Goal: Task Accomplishment & Management: Manage account settings

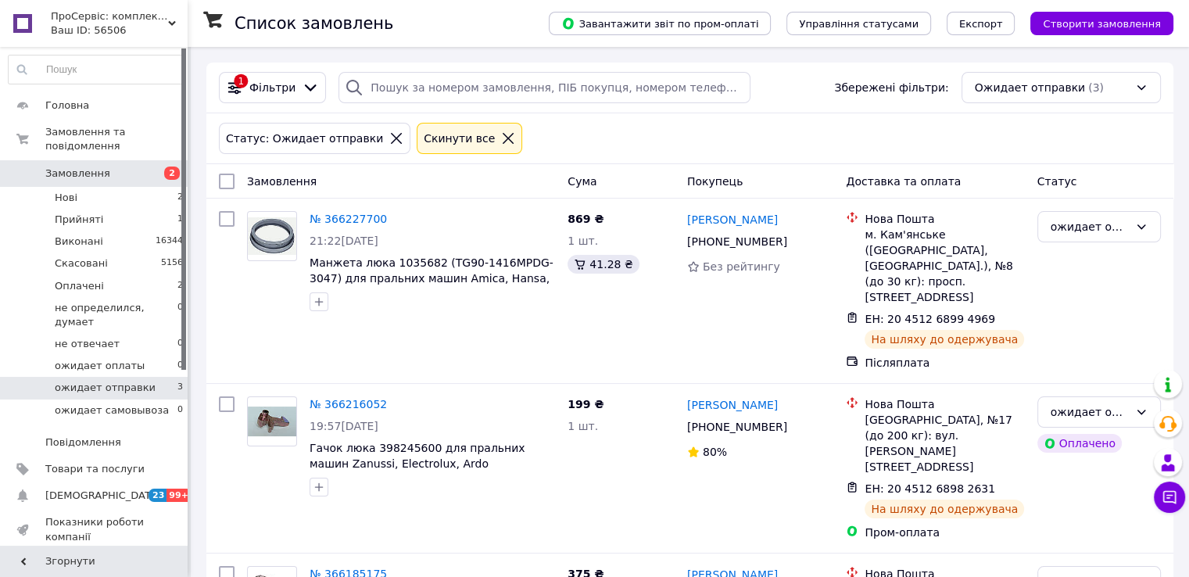
click at [125, 381] on span "ожидает отправки" at bounding box center [105, 388] width 101 height 14
click at [1117, 228] on div "ожидает отправки" at bounding box center [1090, 226] width 78 height 17
click at [1086, 286] on li "Виконано" at bounding box center [1099, 288] width 122 height 28
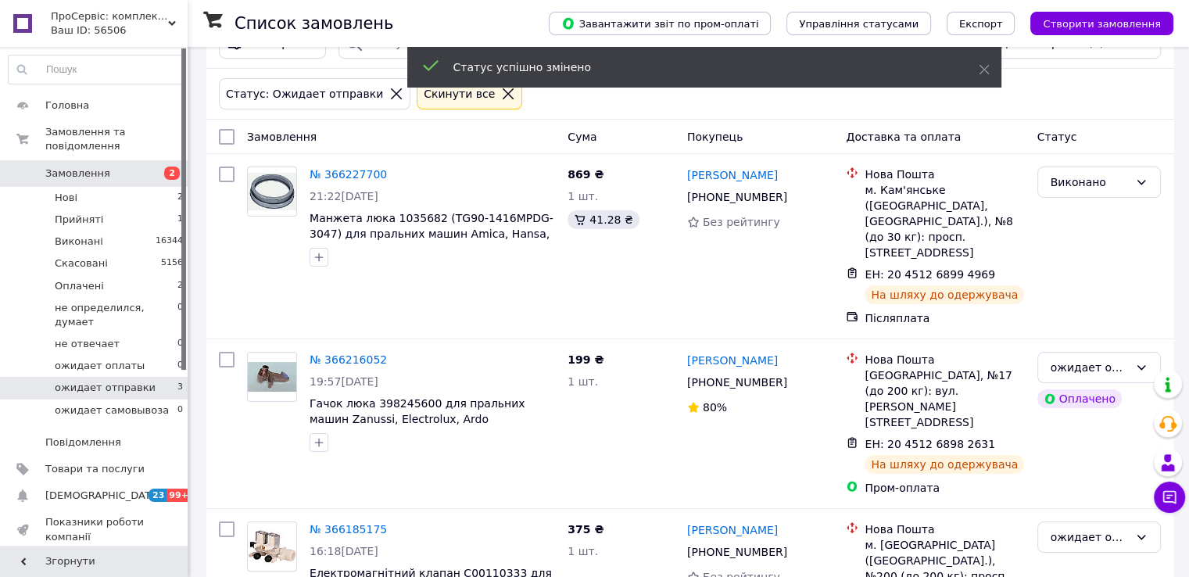
scroll to position [53, 0]
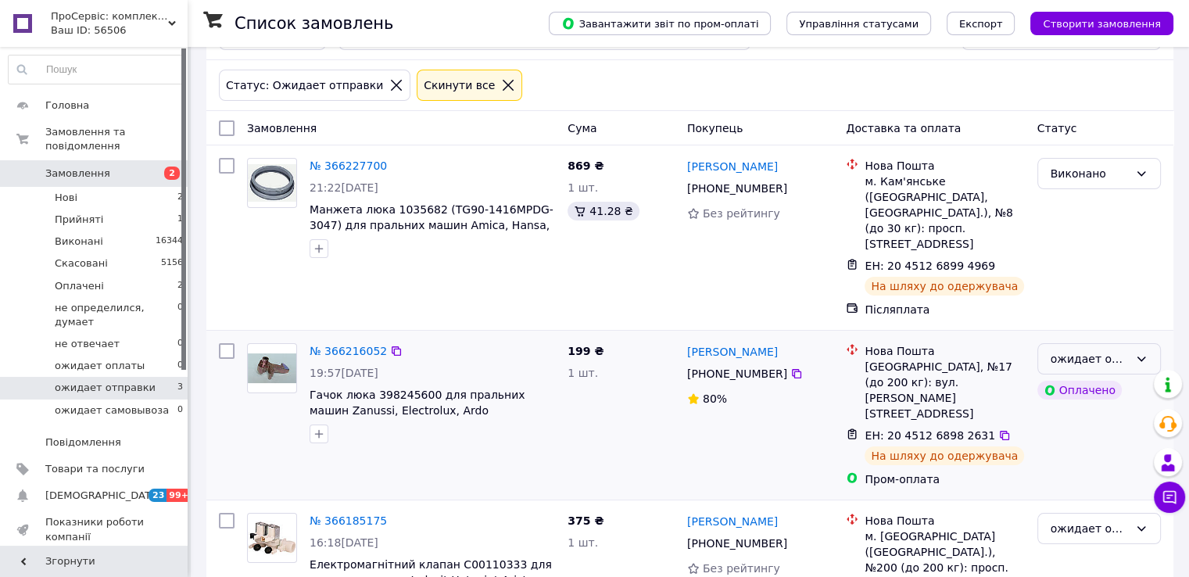
click at [1118, 350] on div "ожидает отправки" at bounding box center [1090, 358] width 78 height 17
click at [1094, 404] on li "Виконано" at bounding box center [1099, 405] width 122 height 28
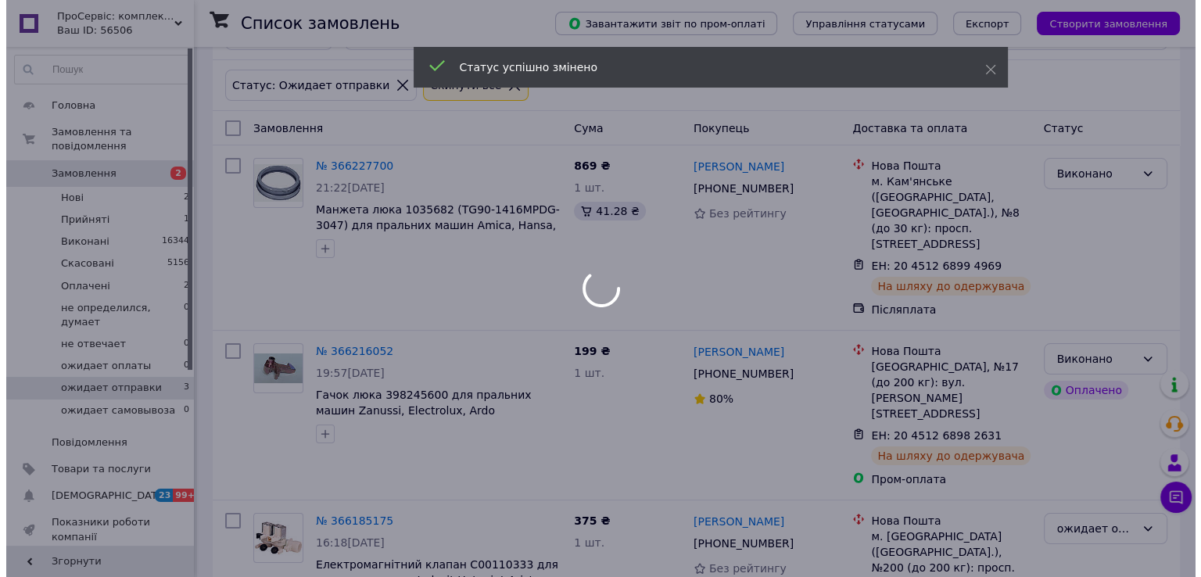
scroll to position [0, 0]
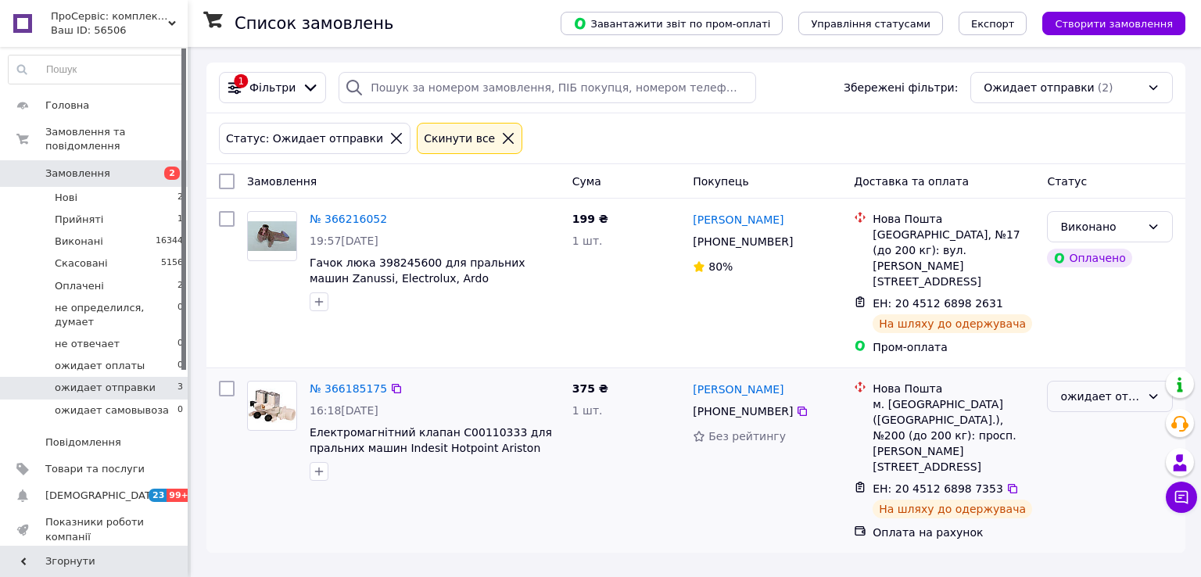
click at [1123, 388] on div "ожидает отправки" at bounding box center [1100, 396] width 81 height 17
click at [1092, 425] on li "Виконано" at bounding box center [1110, 427] width 124 height 28
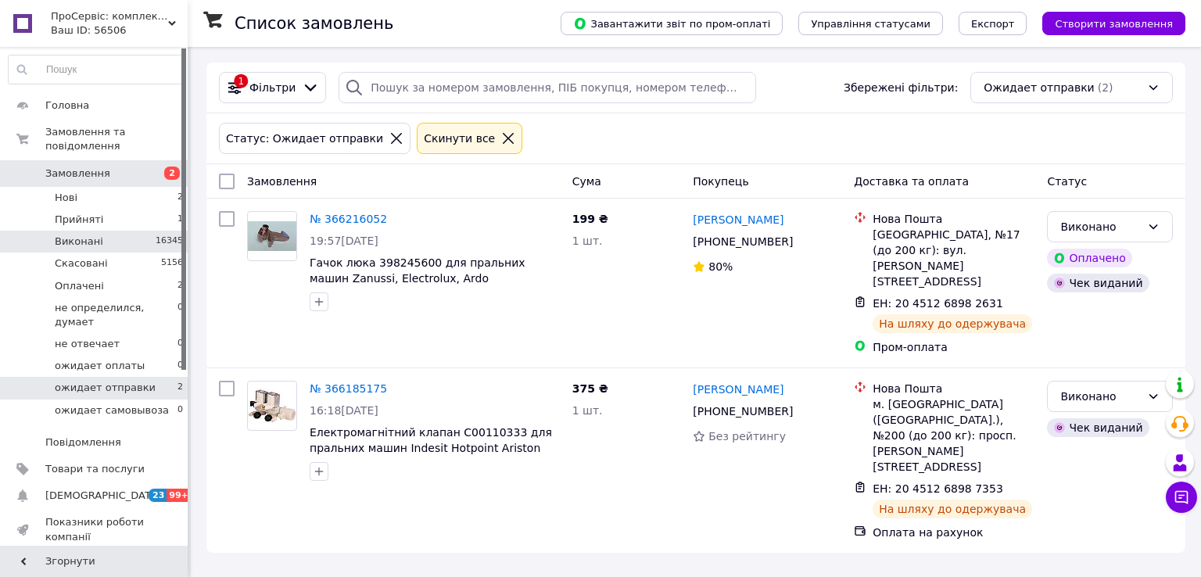
click at [79, 235] on span "Виконані" at bounding box center [79, 242] width 48 height 14
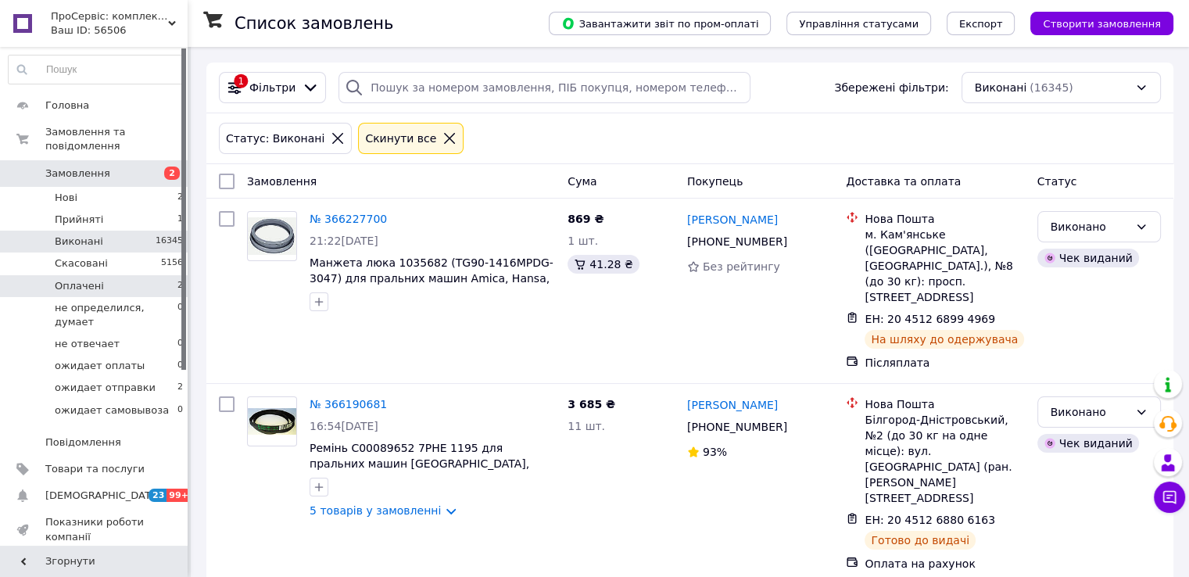
click at [62, 279] on span "Оплачені" at bounding box center [79, 286] width 49 height 14
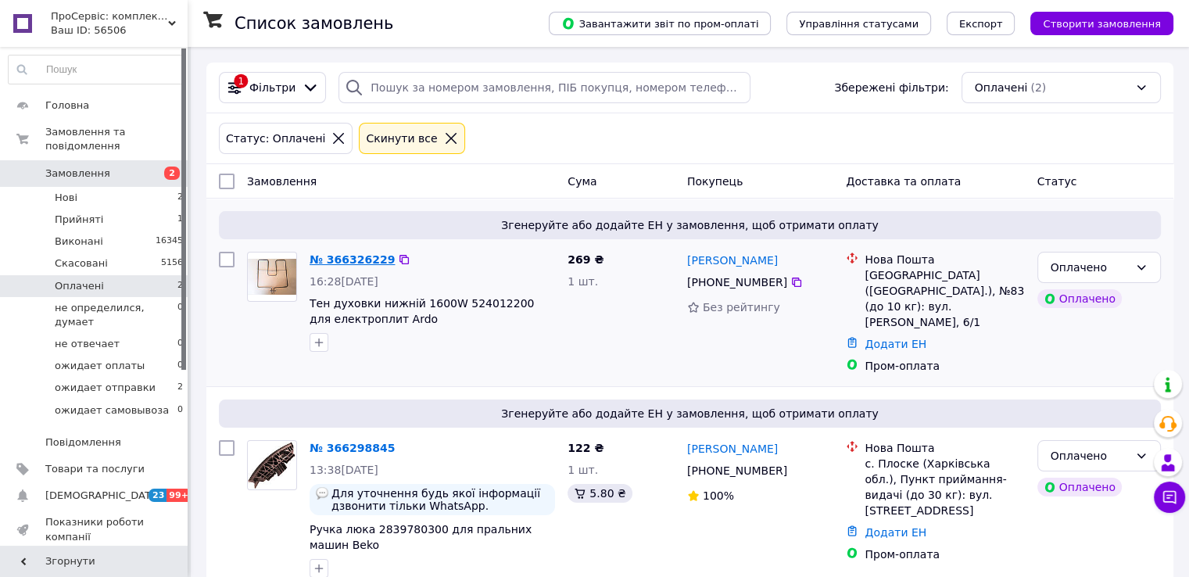
click at [357, 258] on link "№ 366326229" at bounding box center [352, 259] width 85 height 13
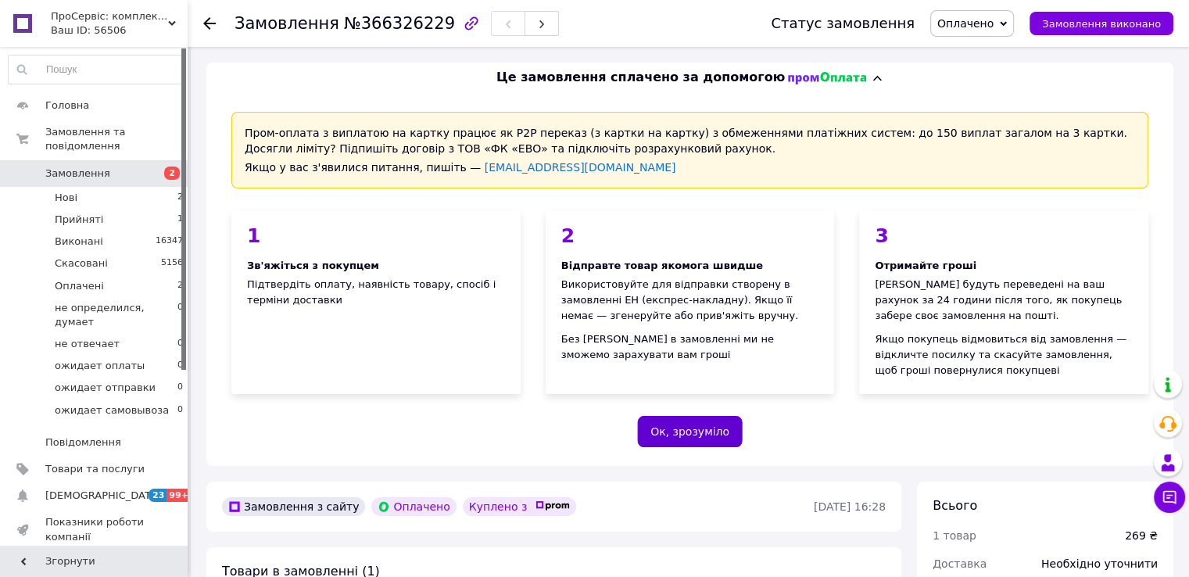
click at [688, 438] on button "Ок, зрозуміло" at bounding box center [690, 431] width 106 height 31
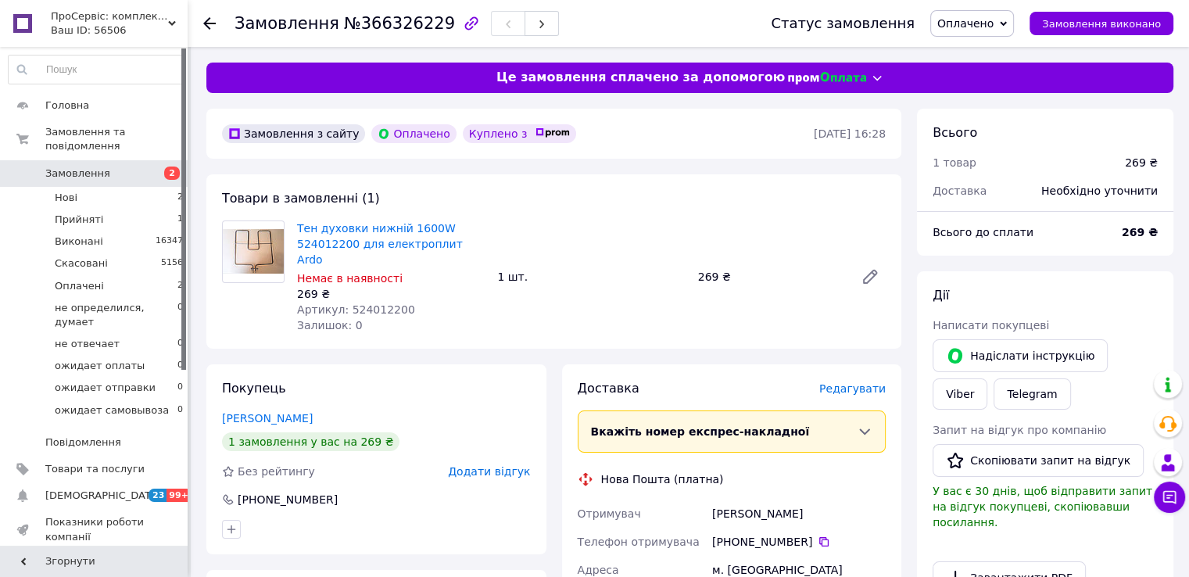
click at [993, 24] on span "Оплачено" at bounding box center [966, 23] width 56 height 13
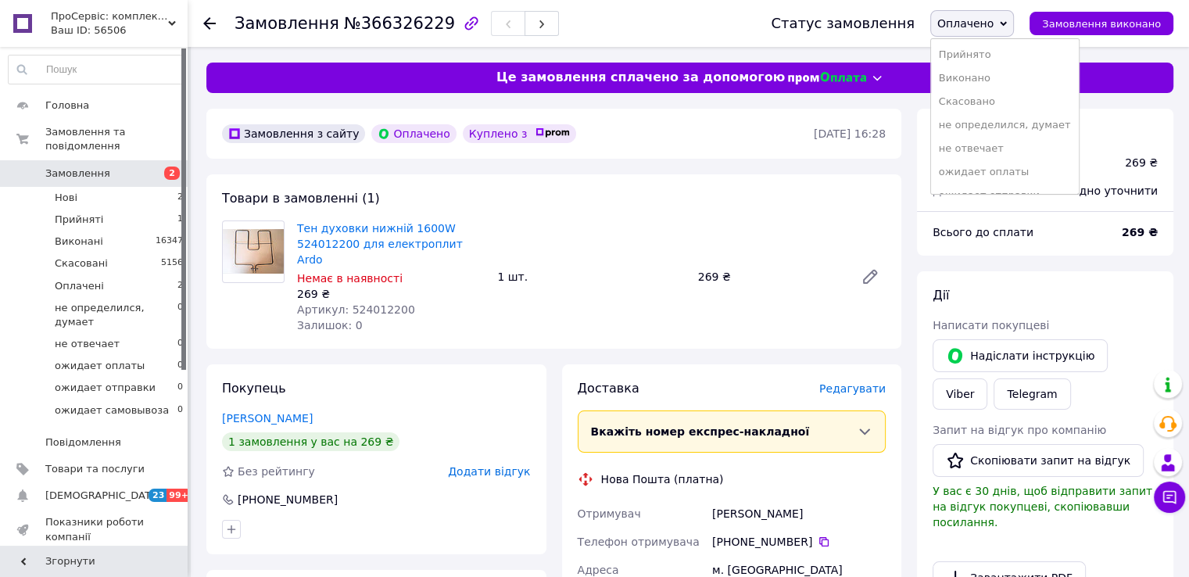
drag, startPoint x: 987, startPoint y: 51, endPoint x: 982, endPoint y: 60, distance: 10.5
click at [986, 52] on li "Прийнято" at bounding box center [1005, 54] width 148 height 23
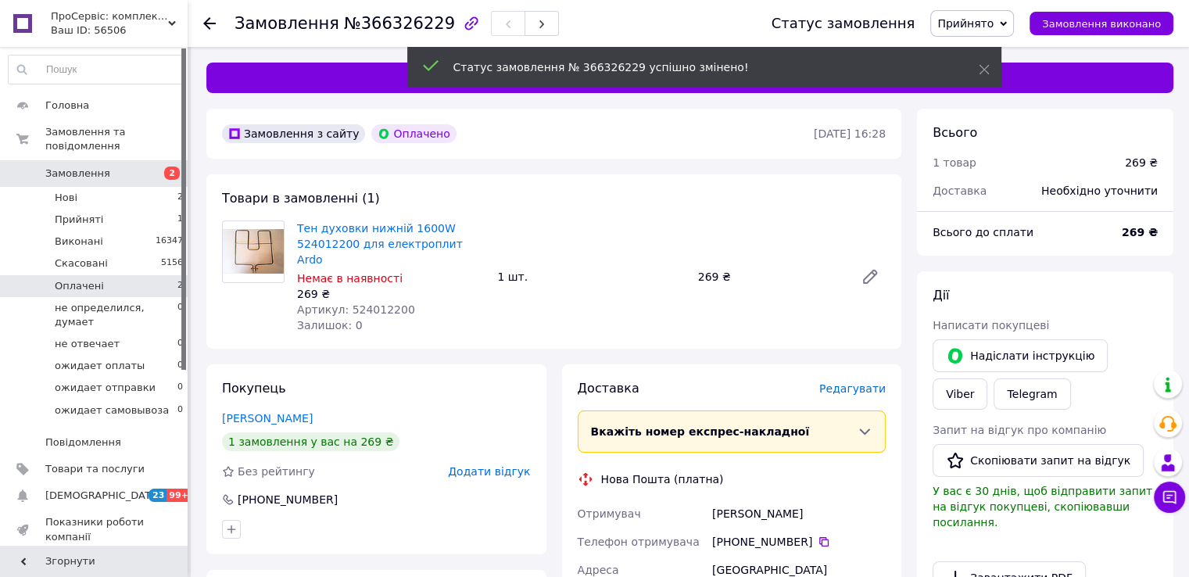
click at [149, 275] on li "Оплачені 2" at bounding box center [96, 286] width 192 height 22
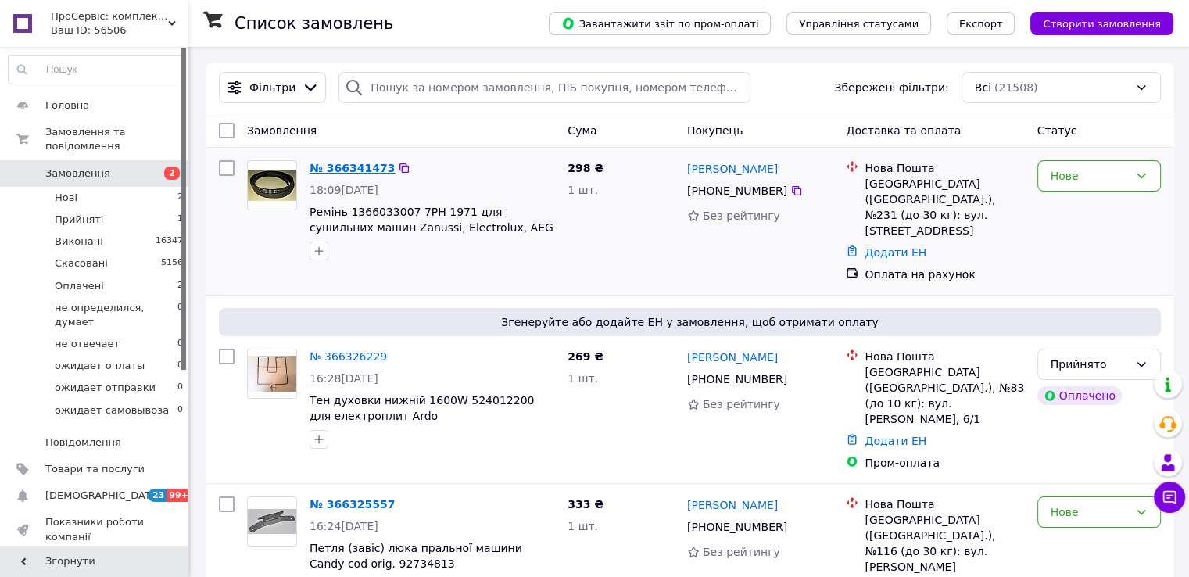
click at [351, 173] on link "№ 366341473" at bounding box center [352, 168] width 85 height 13
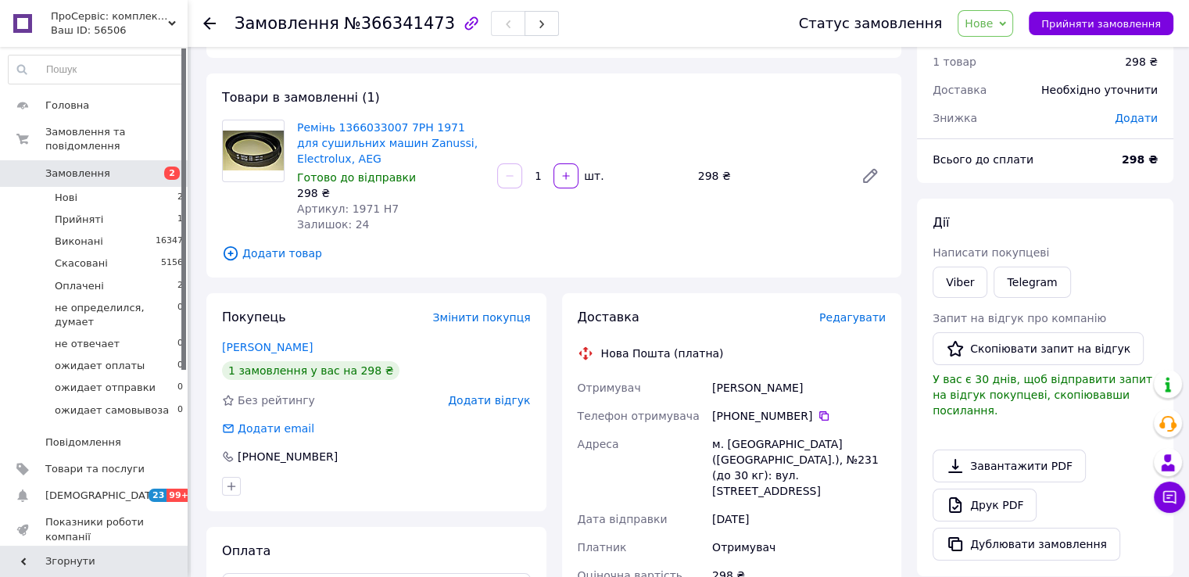
scroll to position [49, 0]
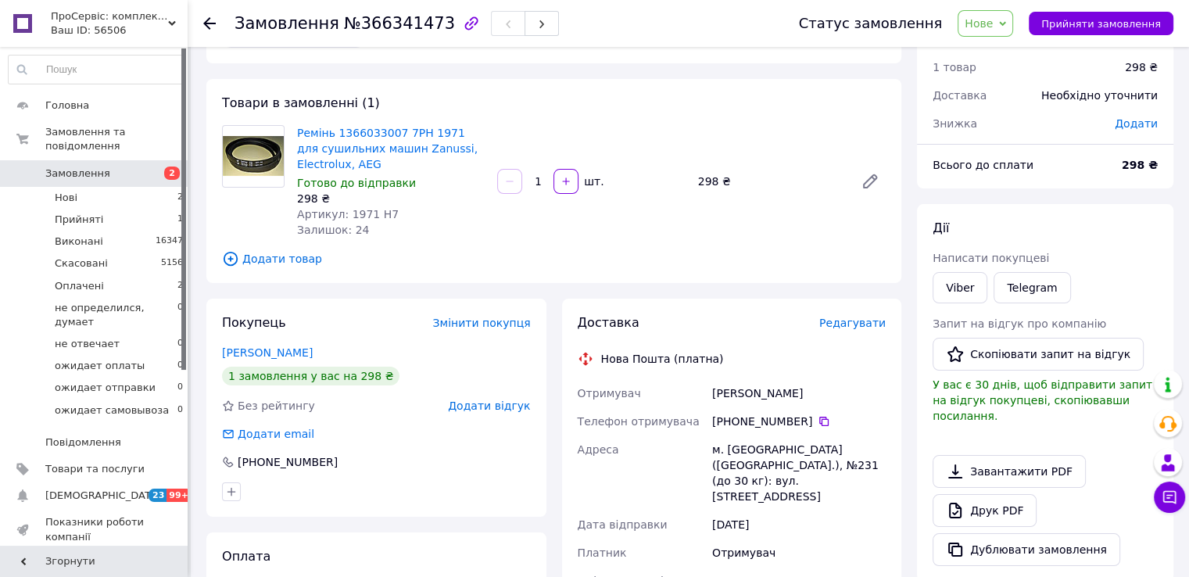
drag, startPoint x: 1001, startPoint y: 26, endPoint x: 1005, endPoint y: 34, distance: 8.7
click at [993, 30] on span "Нове" at bounding box center [979, 23] width 28 height 13
click at [1010, 51] on li "Прийнято" at bounding box center [1033, 54] width 148 height 23
click at [113, 187] on li "Нові 2" at bounding box center [96, 198] width 192 height 22
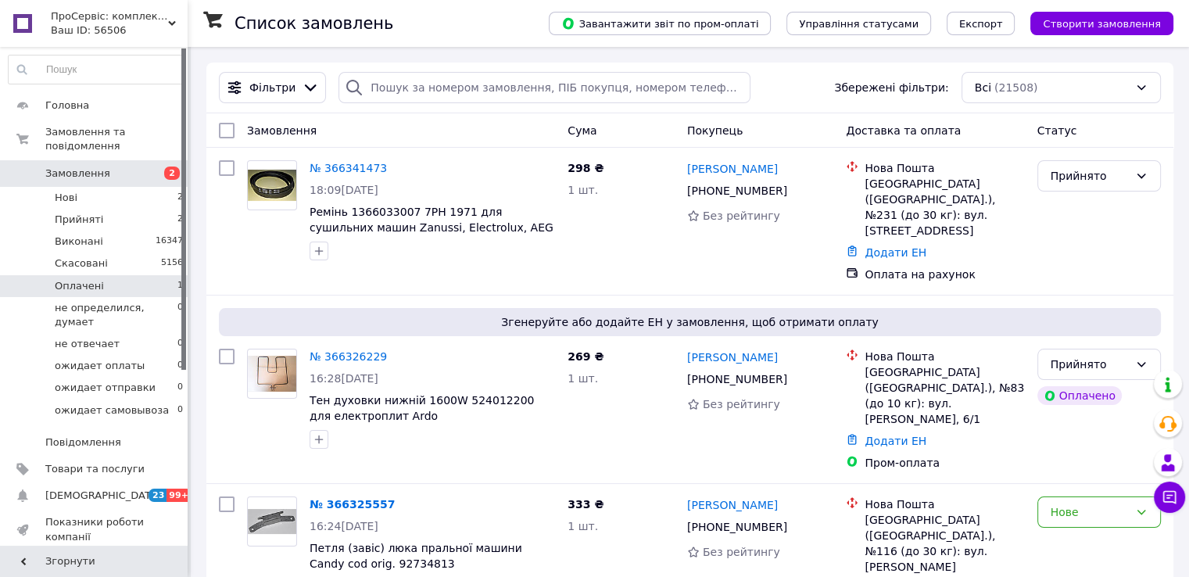
click at [136, 275] on li "Оплачені 1" at bounding box center [96, 286] width 192 height 22
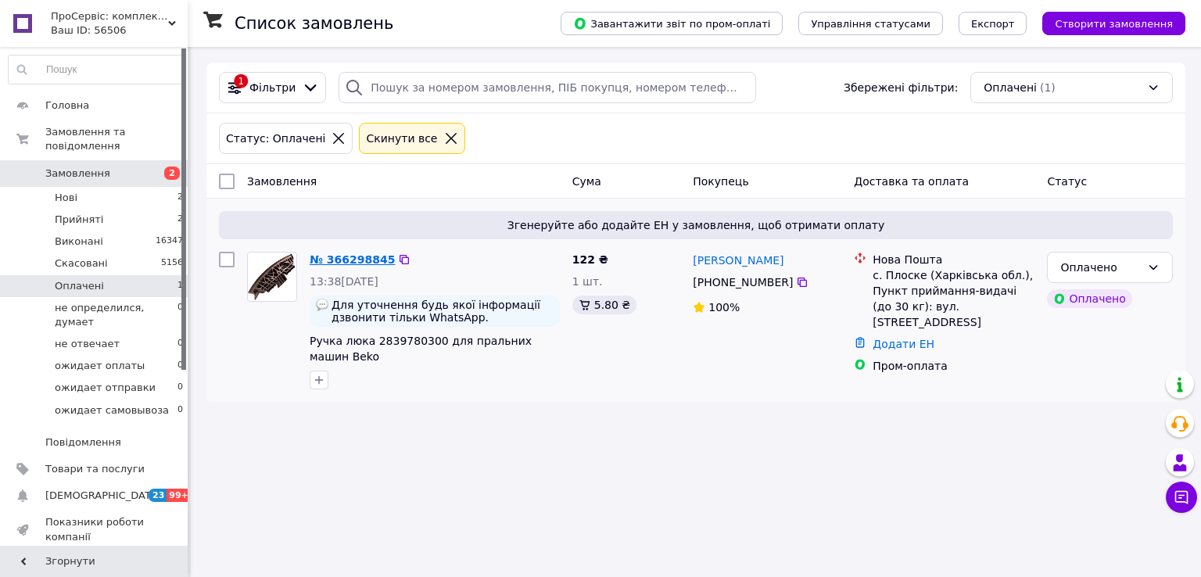
click at [338, 258] on link "№ 366298845" at bounding box center [352, 259] width 85 height 13
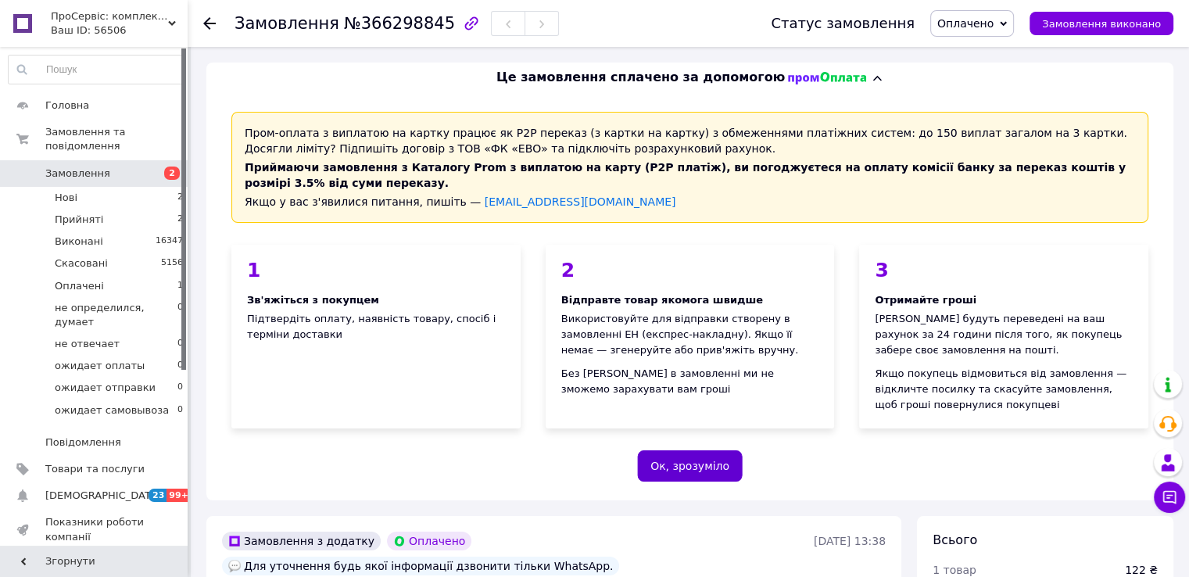
click at [705, 461] on button "Ок, зрозуміло" at bounding box center [690, 465] width 106 height 31
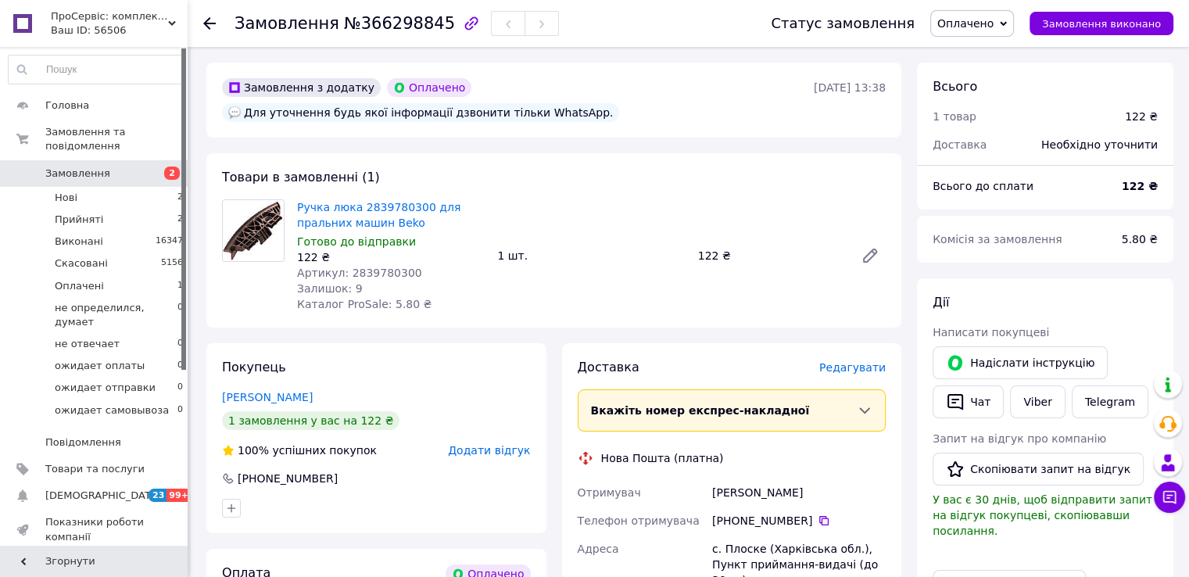
scroll to position [44, 0]
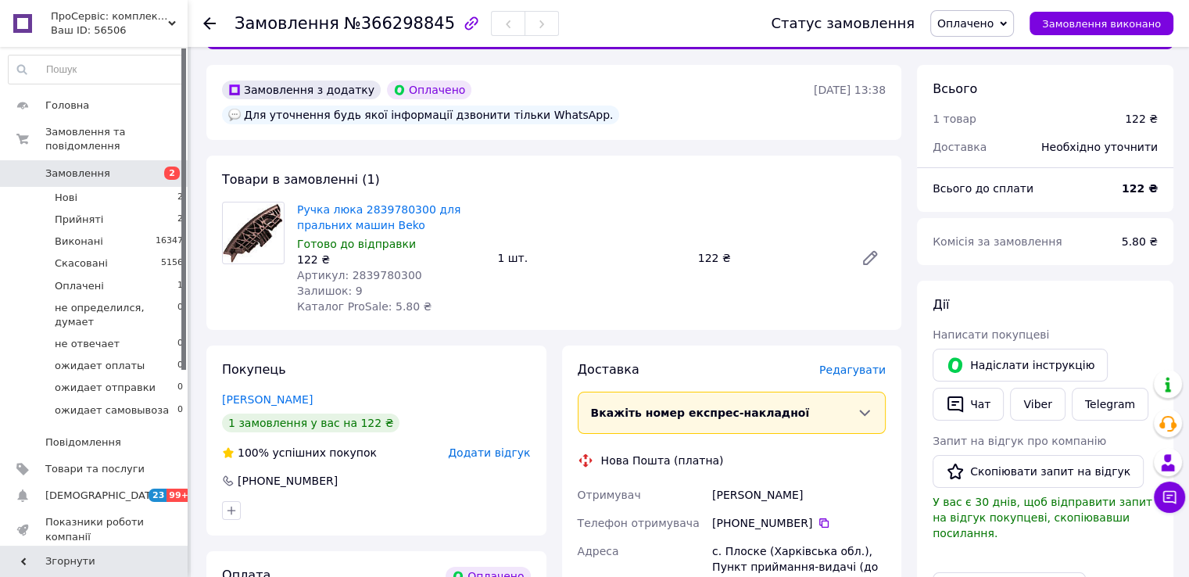
drag, startPoint x: 988, startPoint y: 16, endPoint x: 994, endPoint y: 24, distance: 10.0
click at [988, 17] on span "Оплачено" at bounding box center [966, 23] width 56 height 13
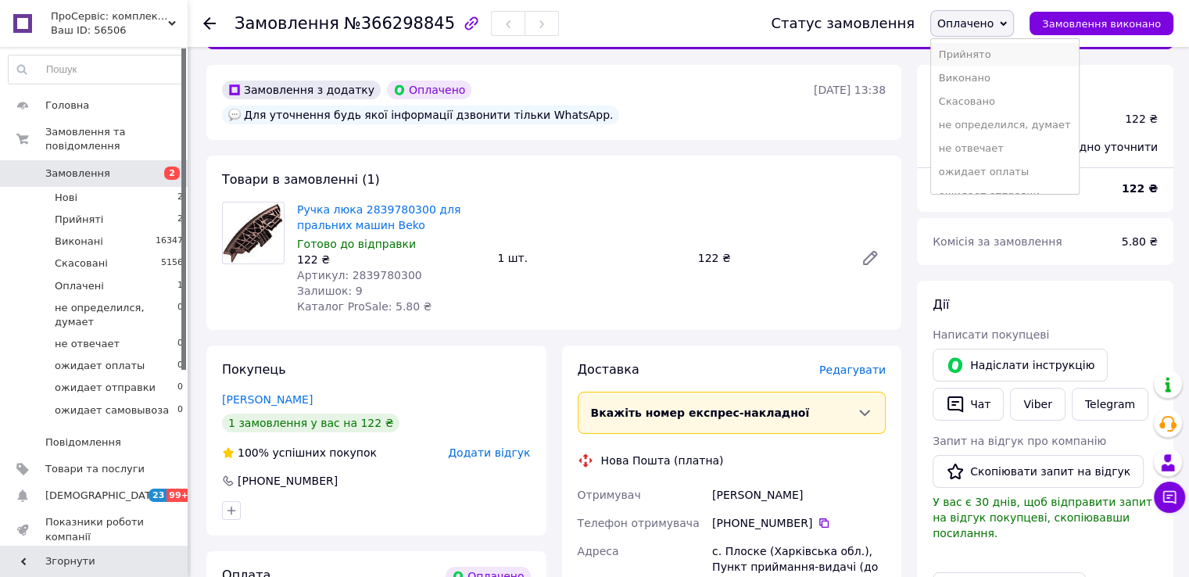
click at [992, 50] on li "Прийнято" at bounding box center [1005, 54] width 148 height 23
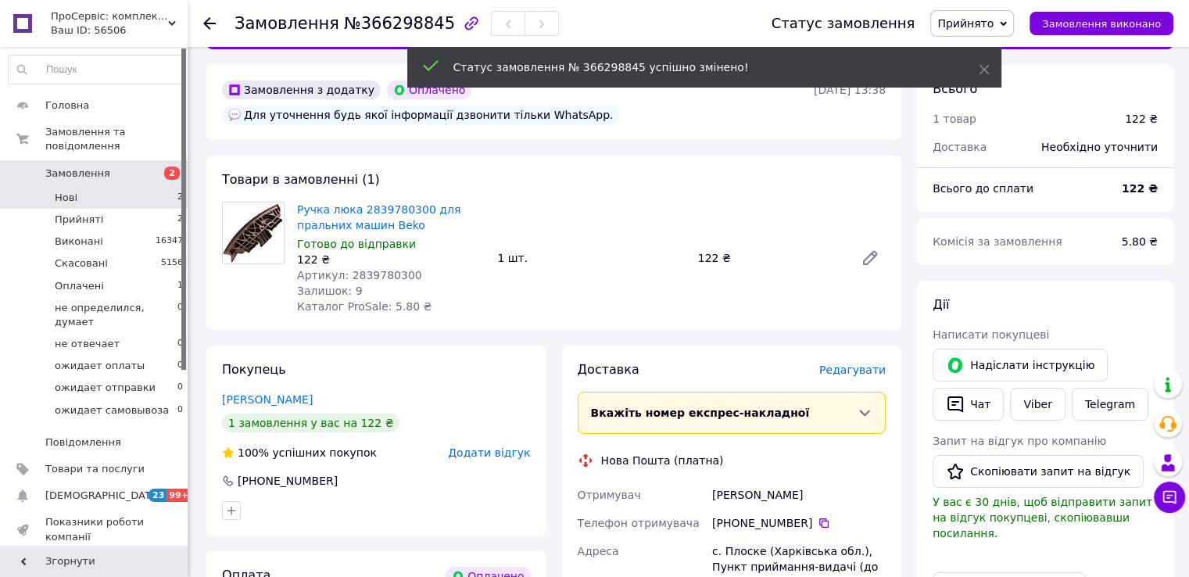
click at [124, 187] on li "Нові 2" at bounding box center [96, 198] width 192 height 22
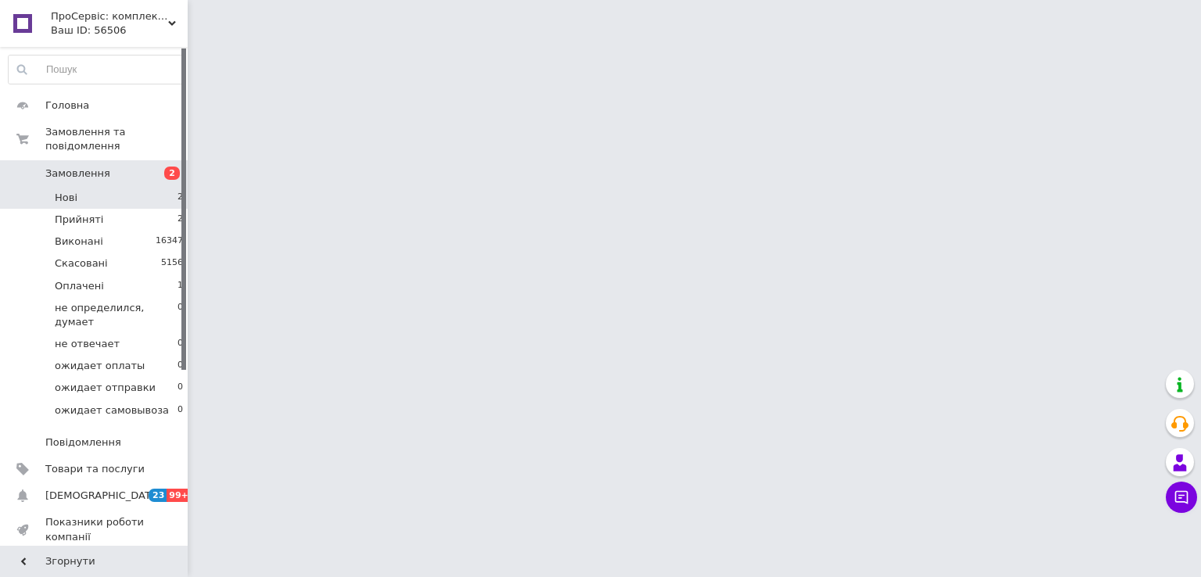
click at [131, 187] on li "Нові 2" at bounding box center [96, 198] width 192 height 22
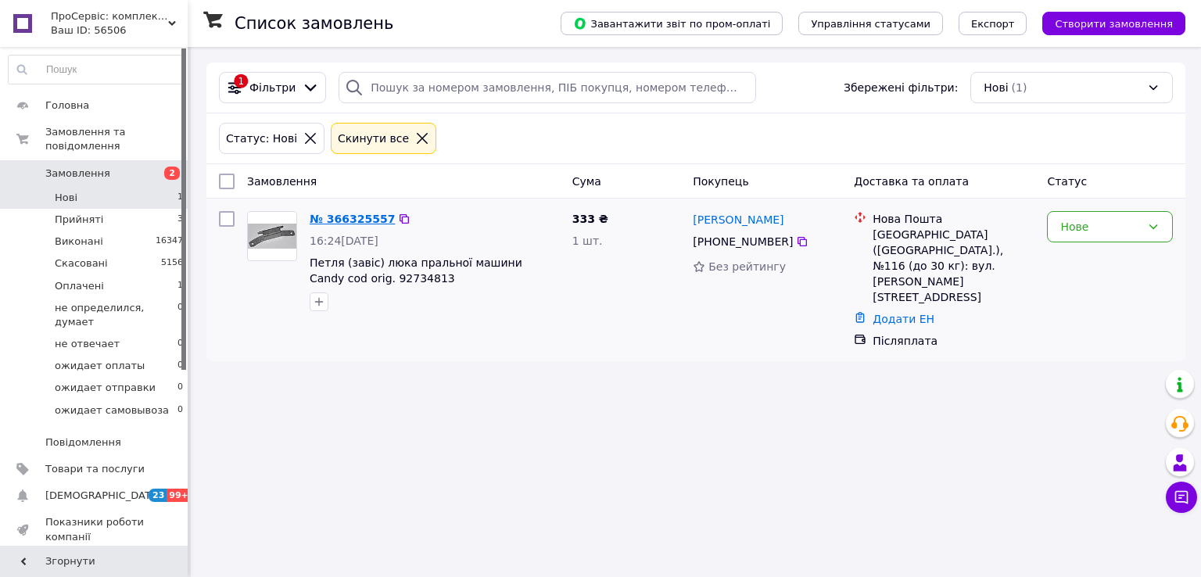
click at [347, 216] on link "№ 366325557" at bounding box center [352, 219] width 85 height 13
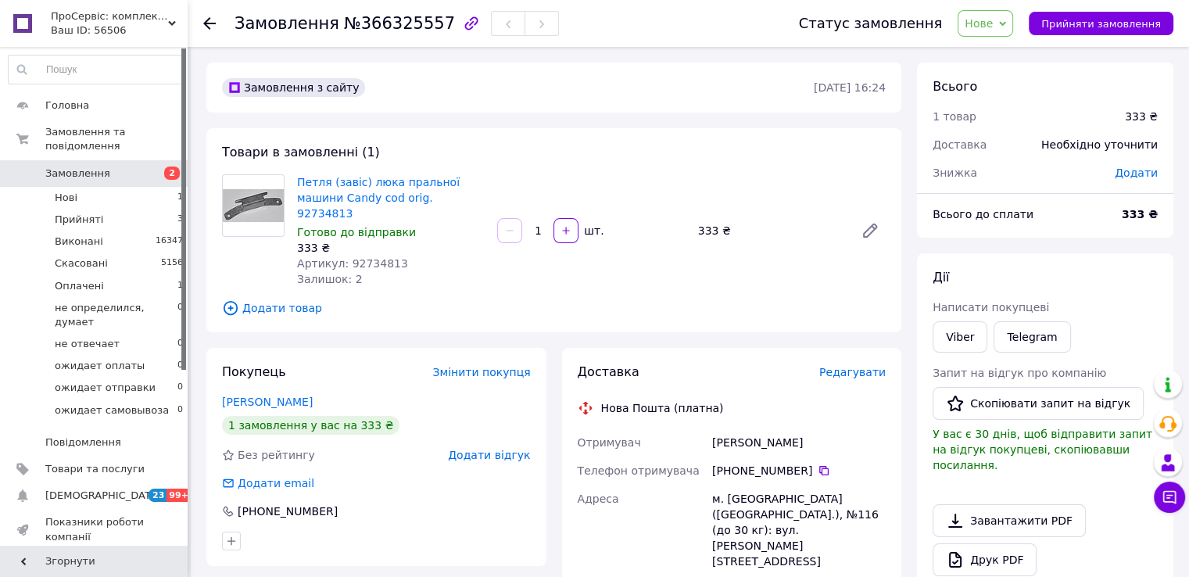
click at [993, 20] on span "Нове" at bounding box center [979, 23] width 28 height 13
click at [998, 52] on li "Прийнято" at bounding box center [1033, 54] width 148 height 23
